Goal: Information Seeking & Learning: Learn about a topic

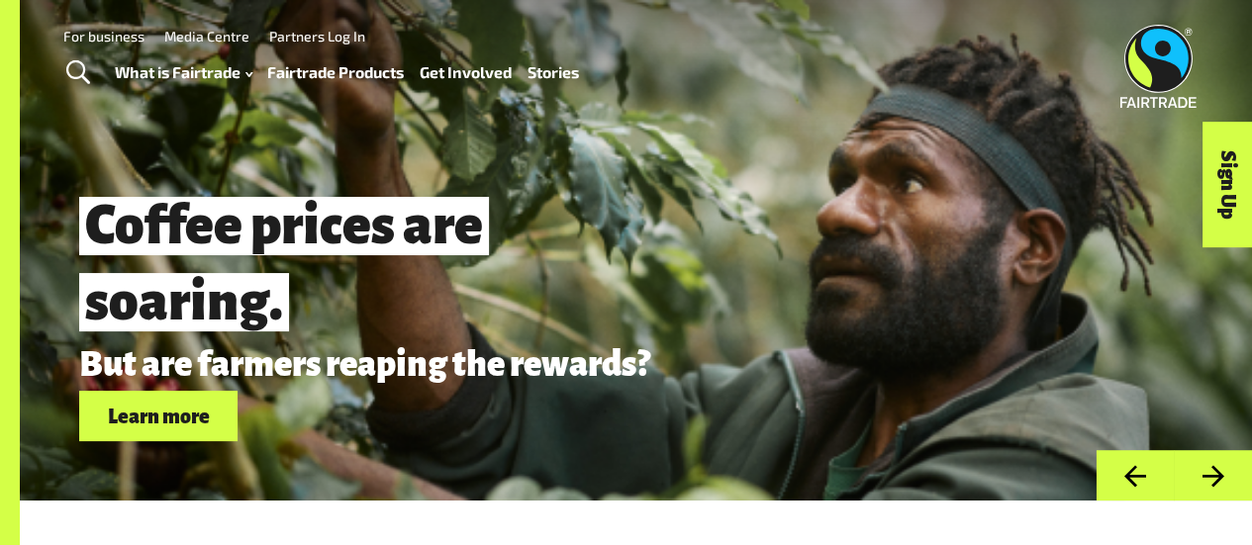
click at [188, 111] on link "How Fairtrade works" at bounding box center [208, 127] width 218 height 32
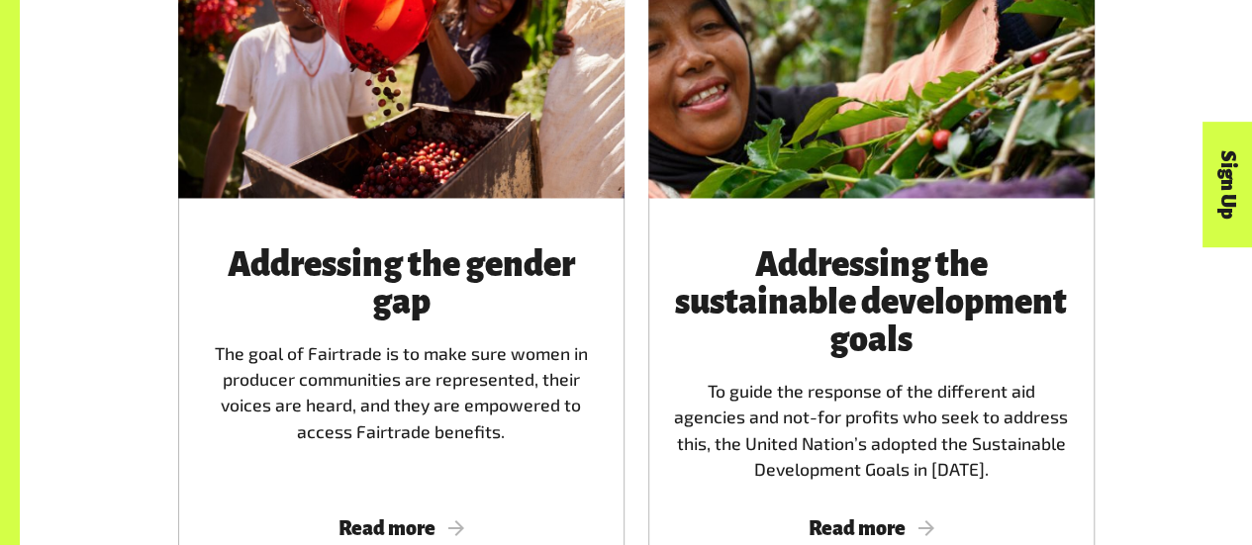
scroll to position [2226, 0]
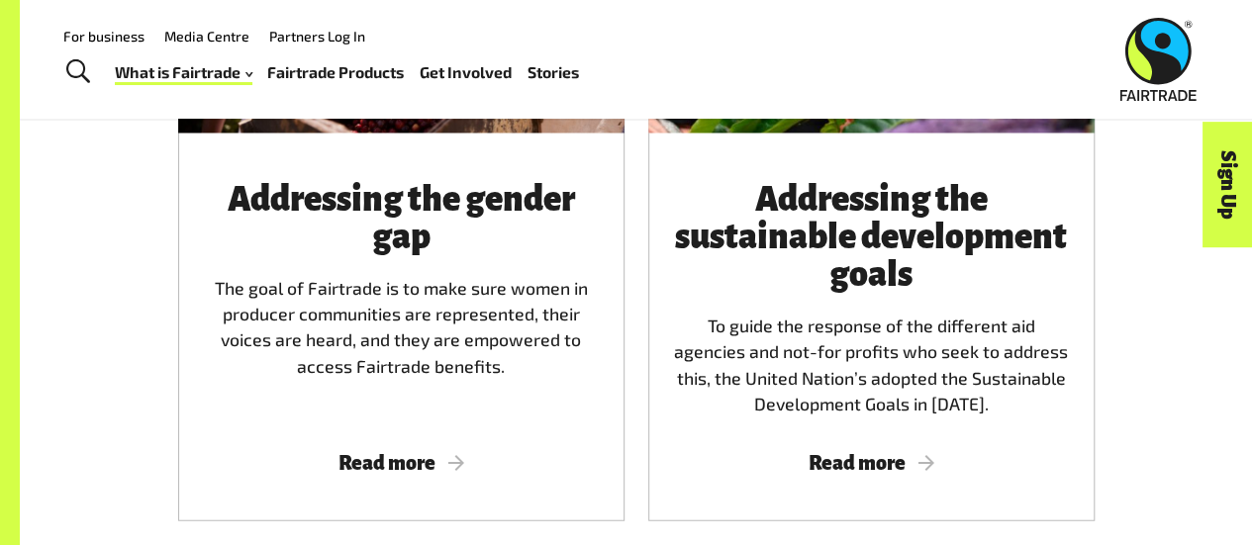
click at [338, 68] on link "Fairtrade Products" at bounding box center [335, 72] width 137 height 28
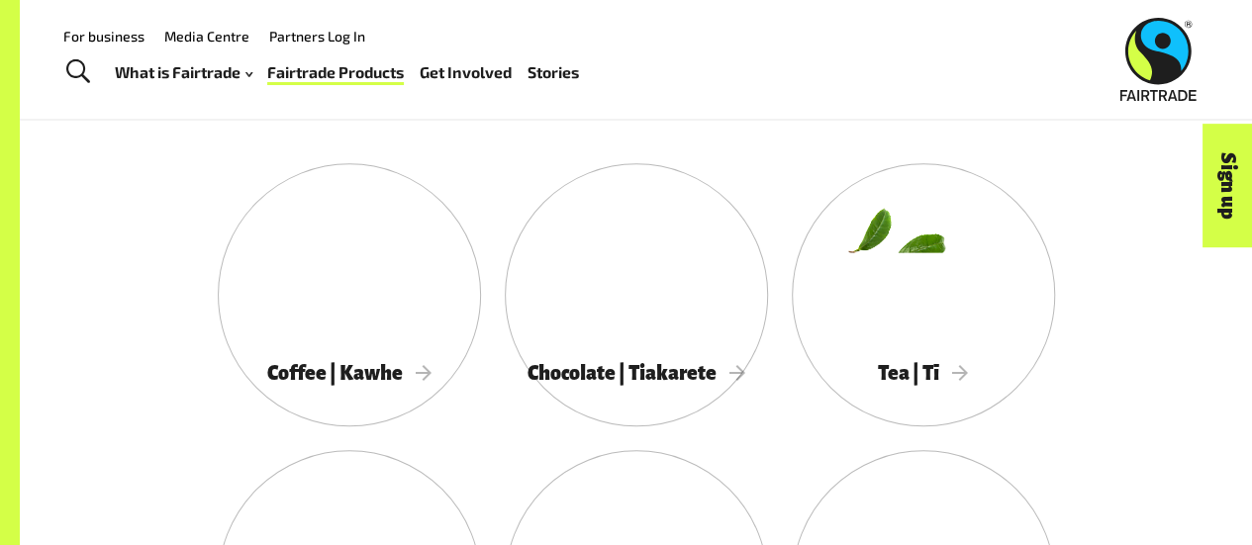
scroll to position [945, 0]
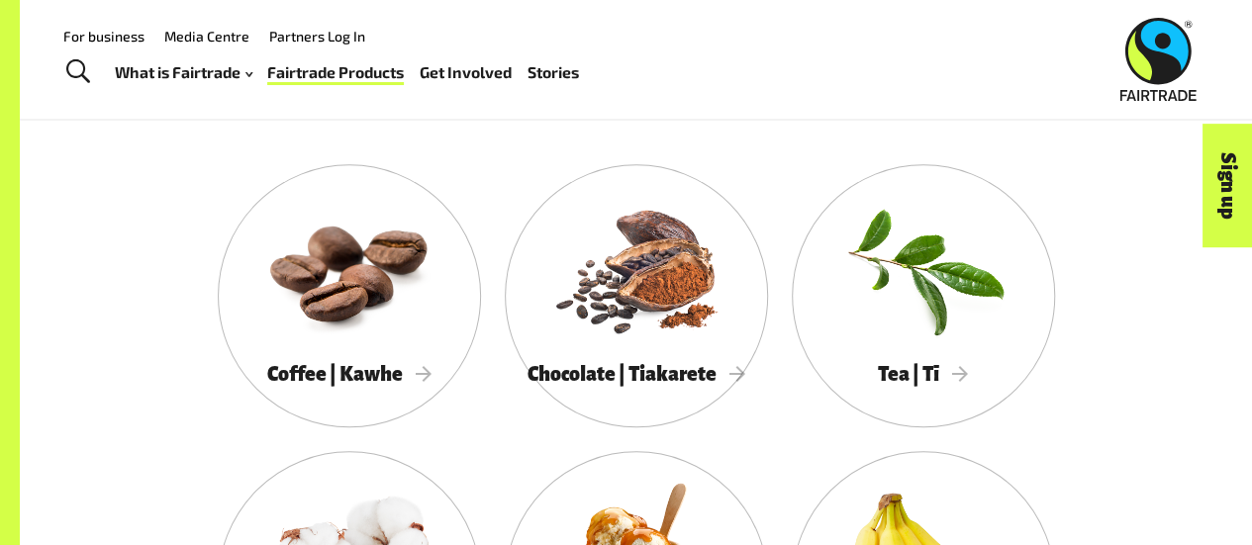
click at [693, 302] on div at bounding box center [636, 268] width 263 height 171
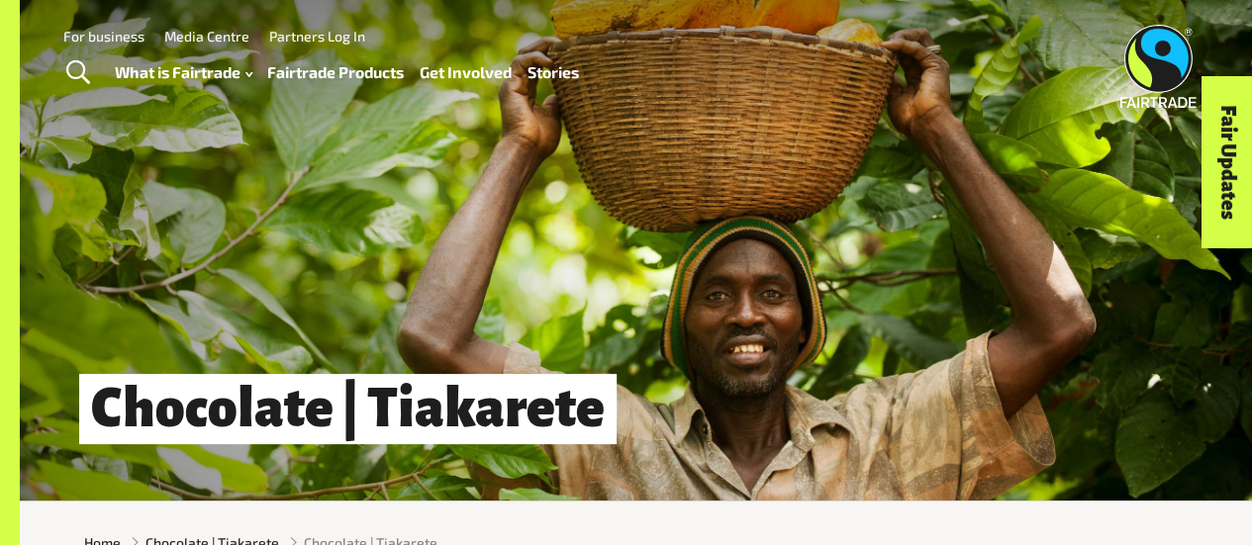
click at [131, 76] on link "What is Fairtrade" at bounding box center [184, 72] width 138 height 28
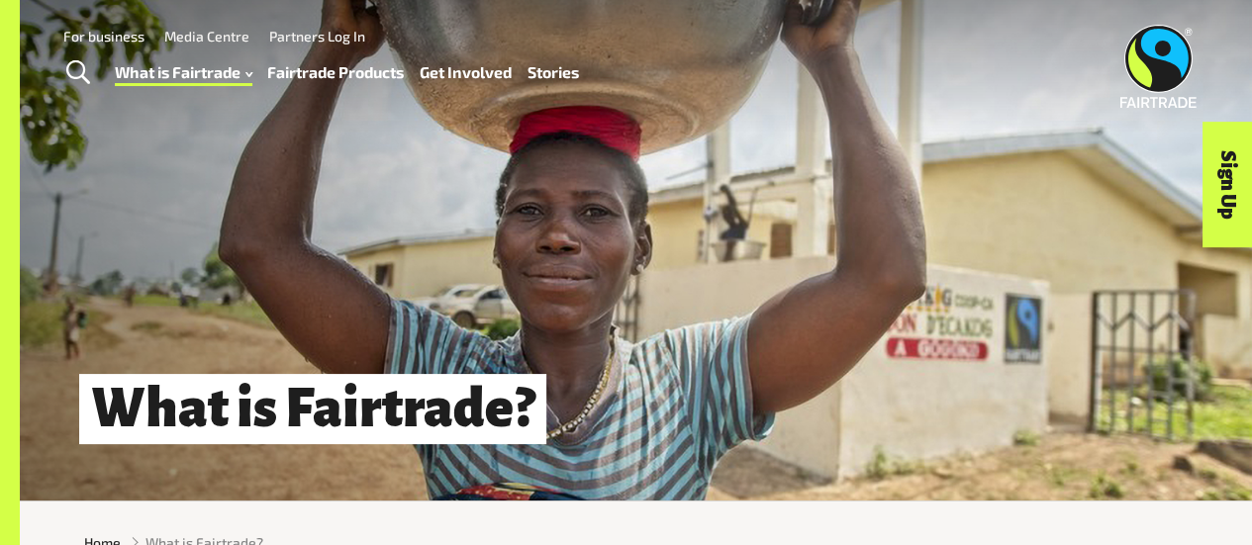
click at [321, 50] on div "What is Fairtrade How Fairtrade works Where Fairtrade works Fast facts Who we a…" at bounding box center [355, 72] width 480 height 49
click at [320, 66] on link "Fairtrade Products" at bounding box center [335, 72] width 137 height 28
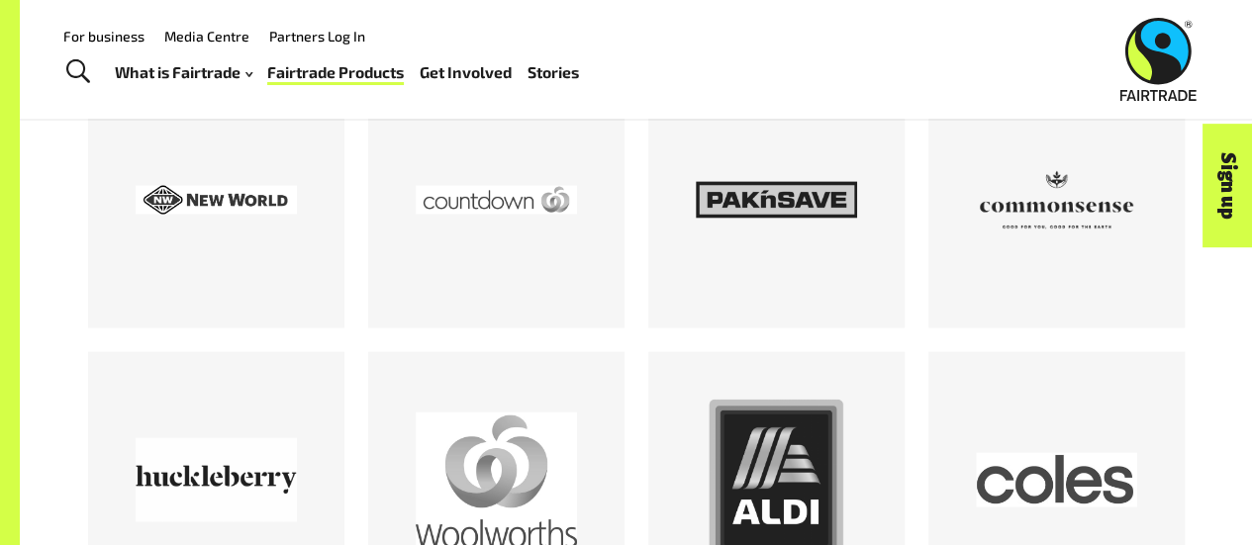
scroll to position [1748, 0]
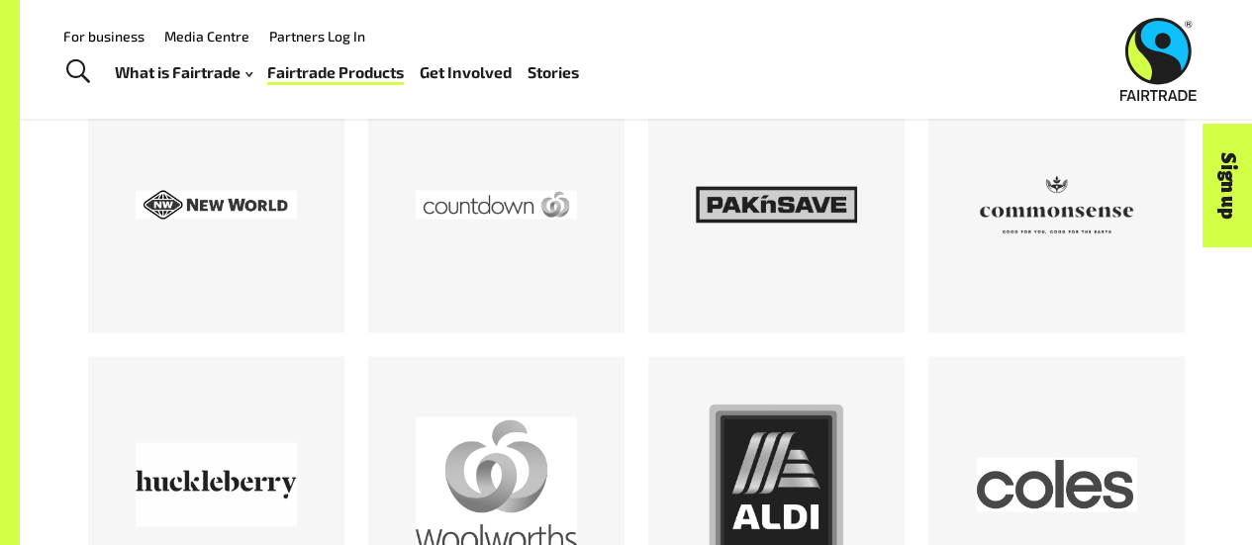
click at [478, 438] on div at bounding box center [496, 484] width 161 height 161
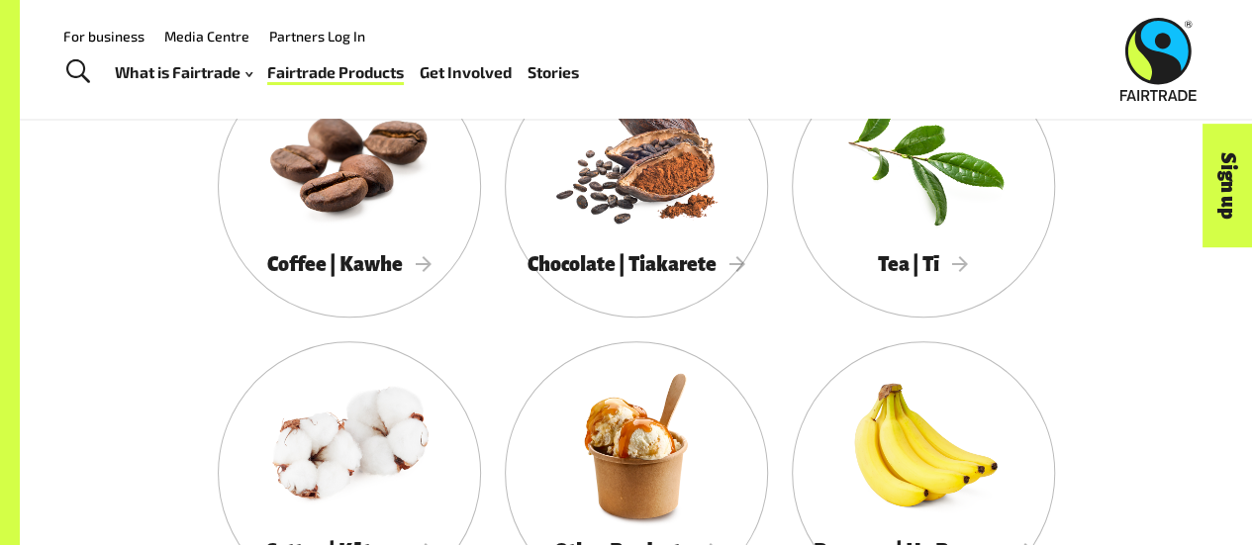
scroll to position [1037, 0]
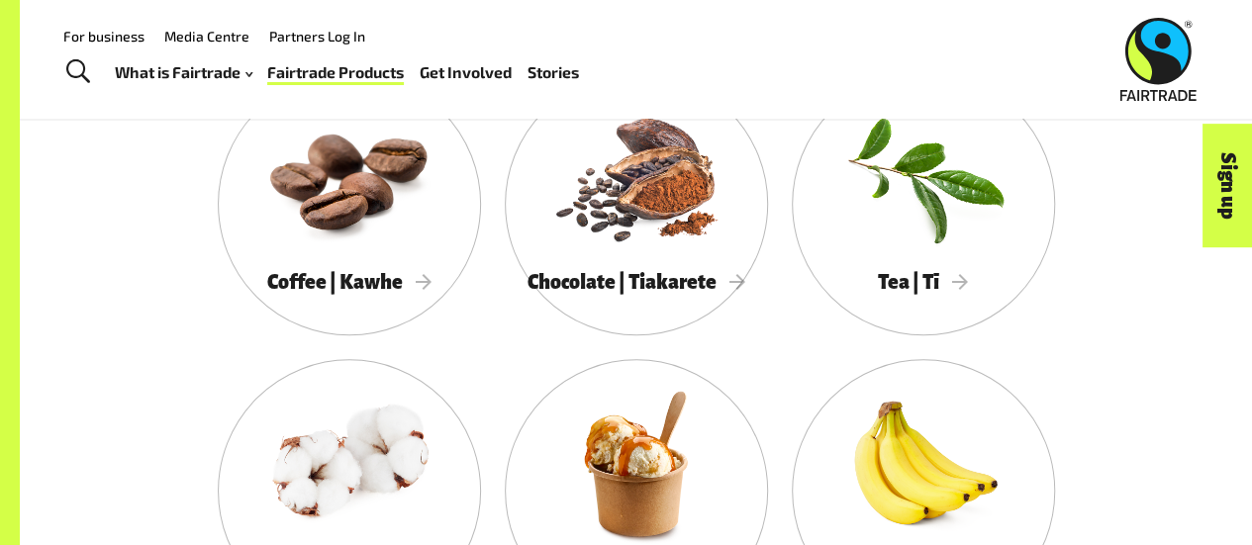
click at [637, 434] on div at bounding box center [636, 463] width 263 height 171
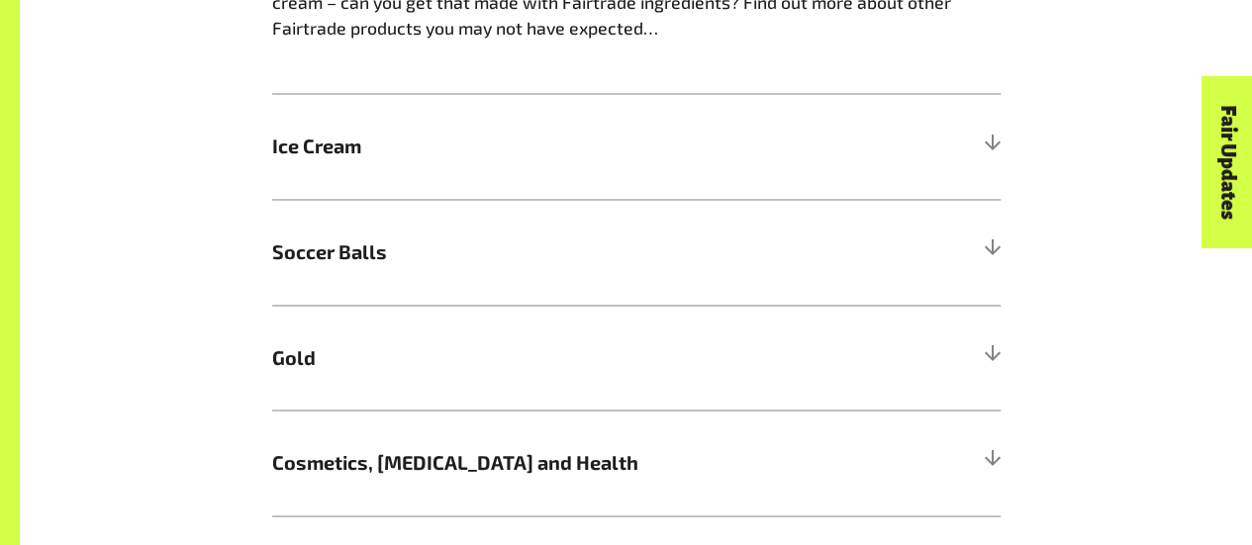
scroll to position [1672, 0]
click at [435, 173] on h5 "Ice Cream" at bounding box center [636, 146] width 728 height 106
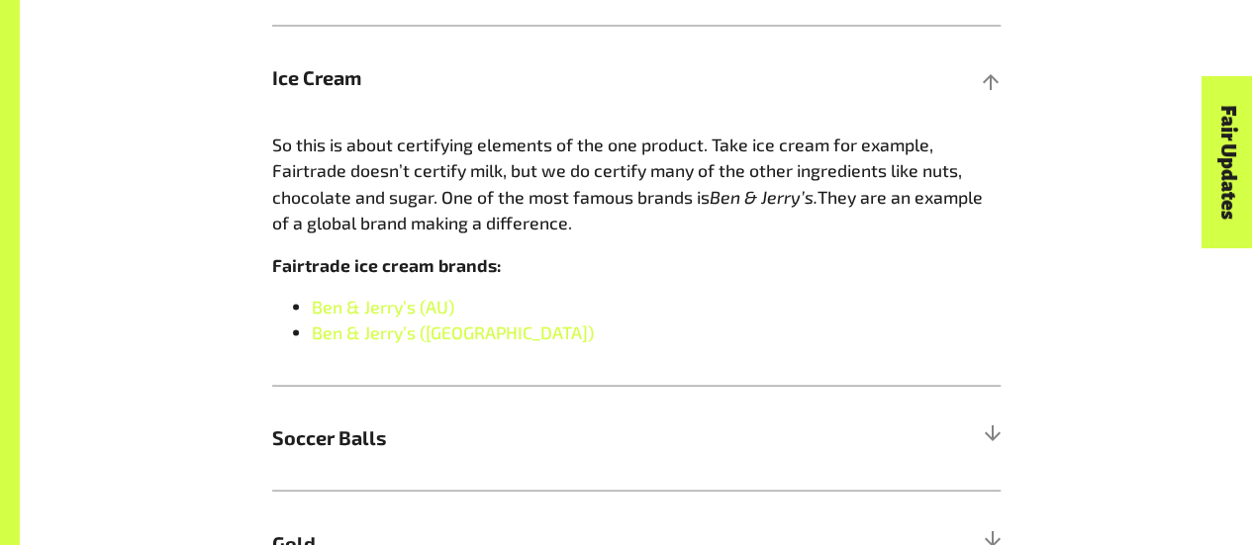
scroll to position [1740, 0]
click at [423, 311] on link "Ben & Jerry’s (AU)" at bounding box center [383, 305] width 143 height 22
